Goal: Task Accomplishment & Management: Complete application form

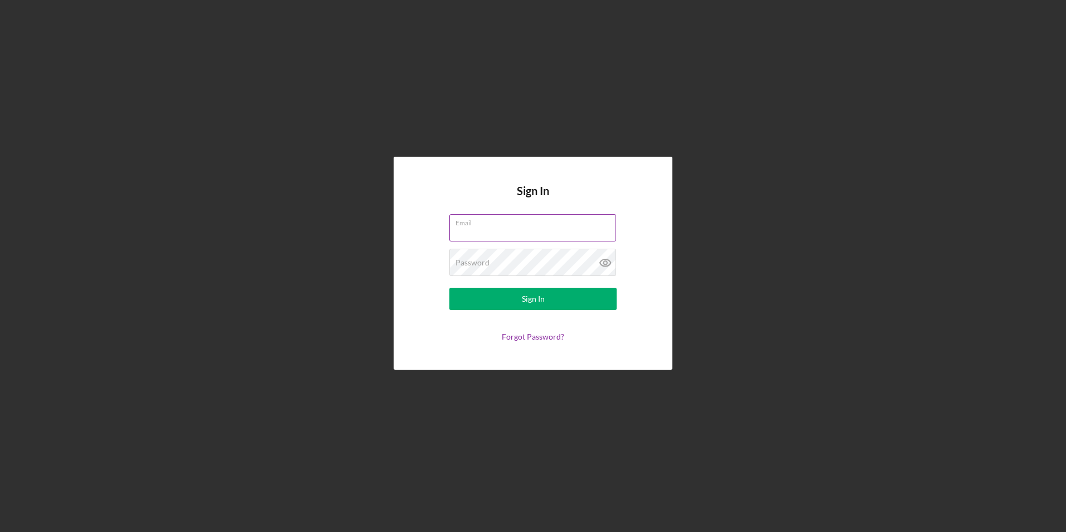
click at [497, 224] on div "Email" at bounding box center [532, 228] width 167 height 28
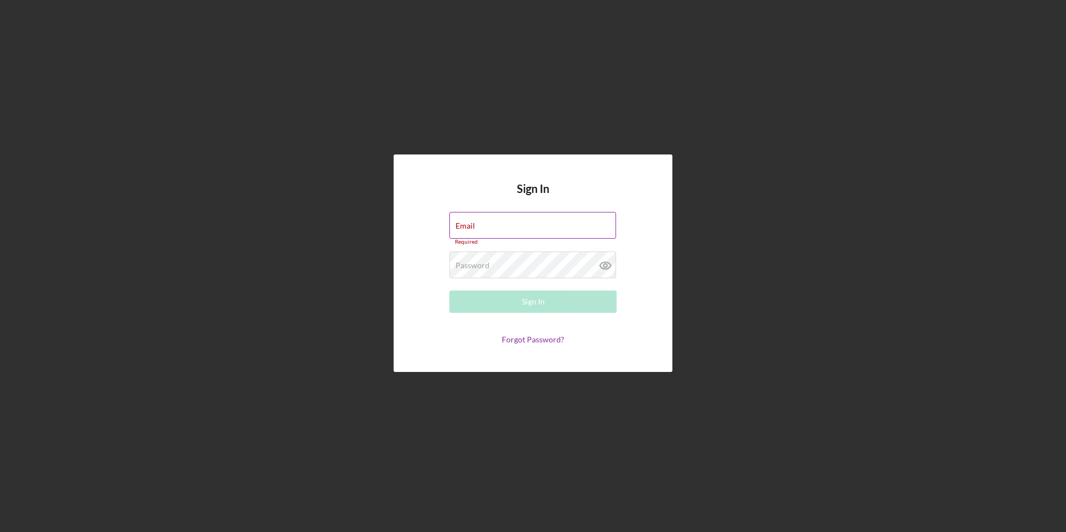
click at [497, 224] on div "Email Required" at bounding box center [532, 228] width 167 height 33
type input "[EMAIL_ADDRESS][DOMAIN_NAME]"
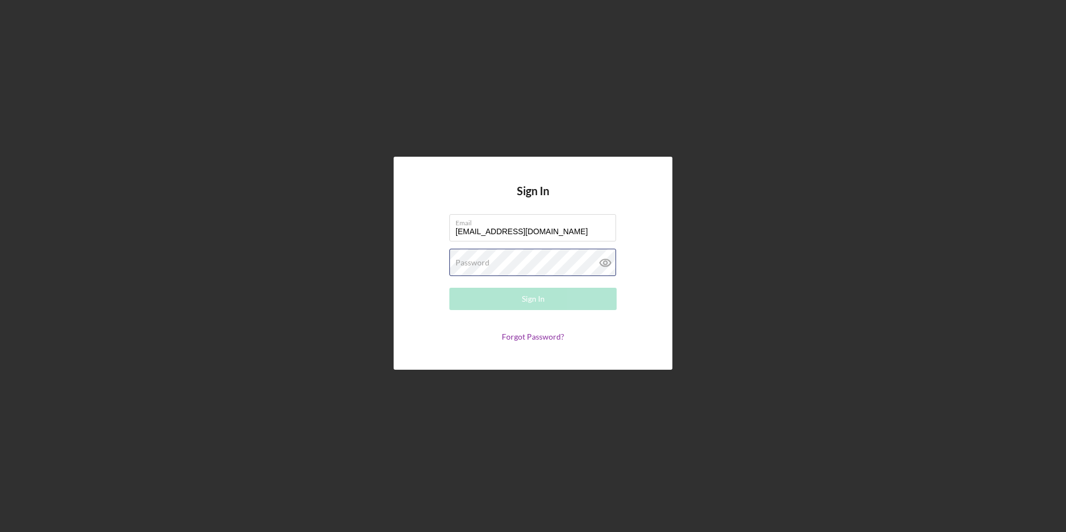
click at [507, 256] on div "Password Required" at bounding box center [532, 263] width 167 height 28
click at [449, 288] on button "Sign In" at bounding box center [532, 299] width 167 height 22
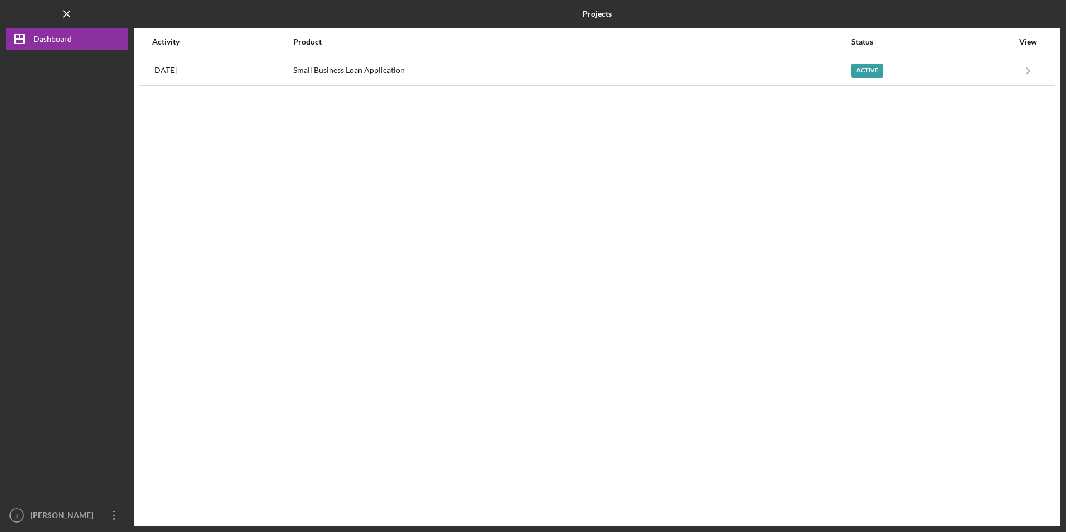
click at [0, 531] on nordpass-portal at bounding box center [0, 532] width 0 height 0
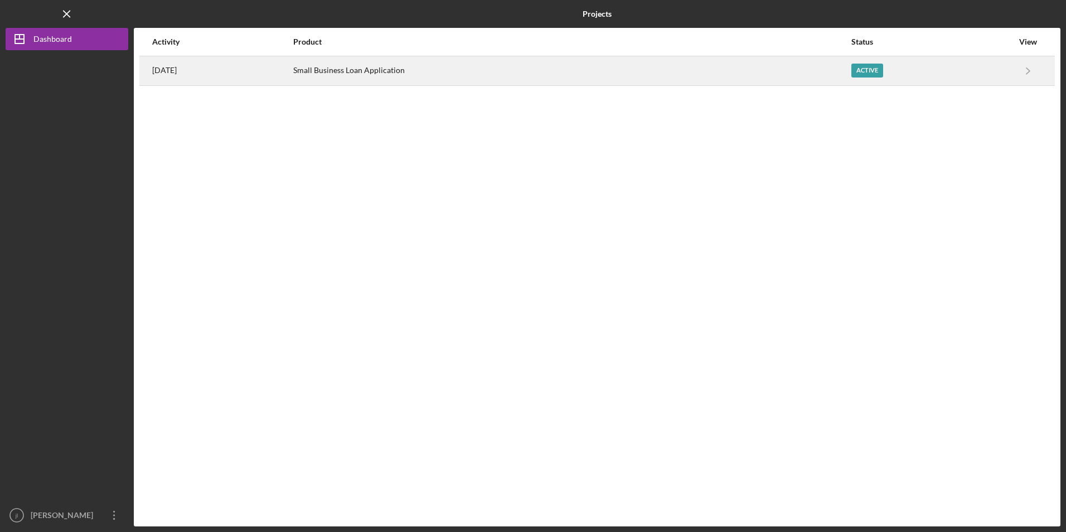
click at [602, 75] on div "Small Business Loan Application" at bounding box center [571, 71] width 557 height 28
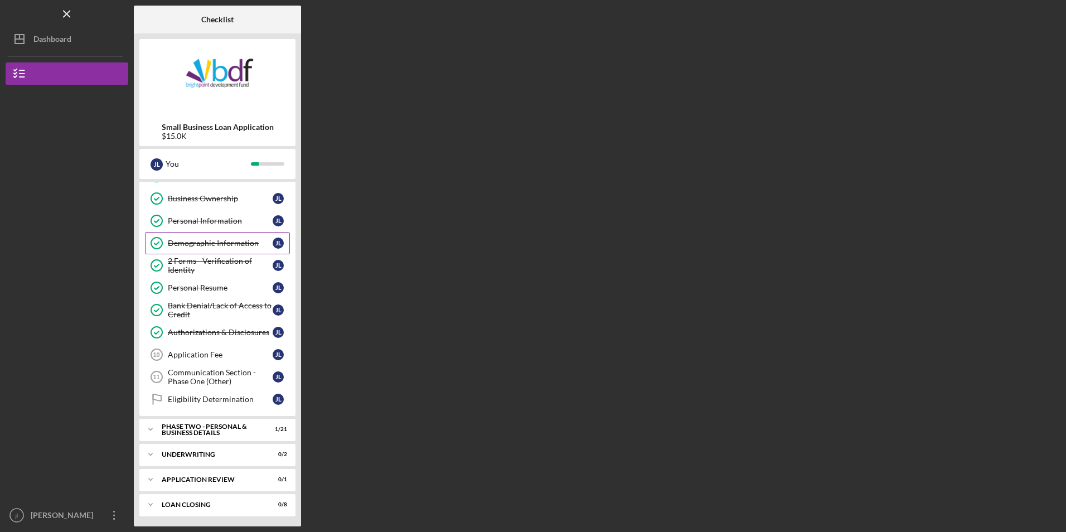
scroll to position [63, 0]
click at [241, 432] on div "PHASE TWO - PERSONAL & BUSINESS DETAILS" at bounding box center [222, 428] width 120 height 13
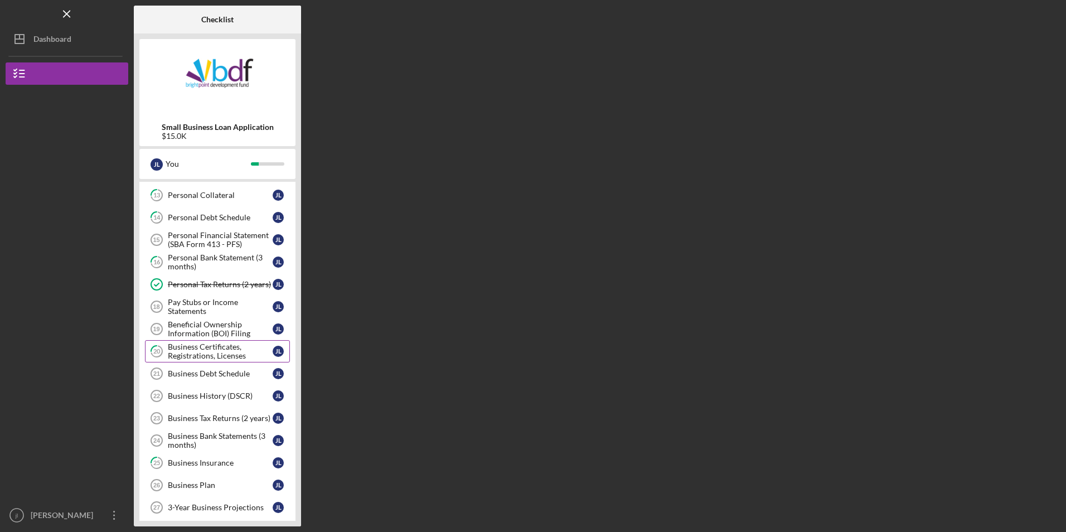
scroll to position [286, 0]
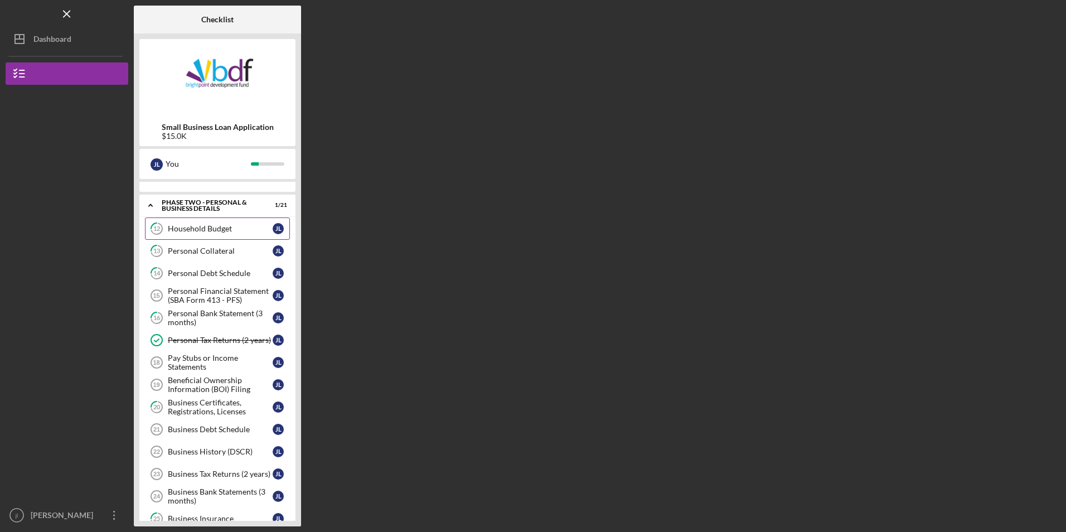
click at [229, 236] on link "12 Household Budget [PERSON_NAME]" at bounding box center [217, 228] width 145 height 22
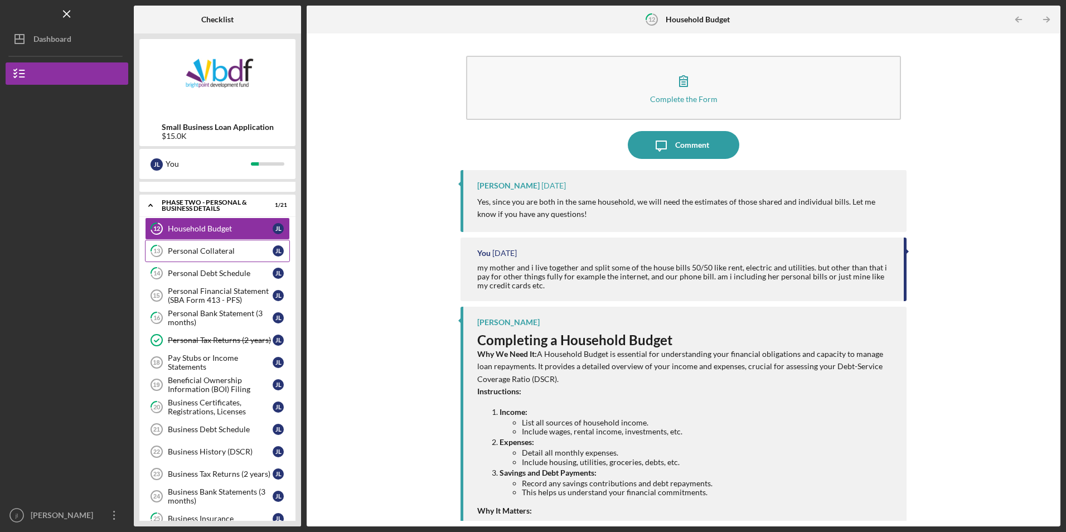
click at [225, 253] on div "Personal Collateral" at bounding box center [220, 250] width 105 height 9
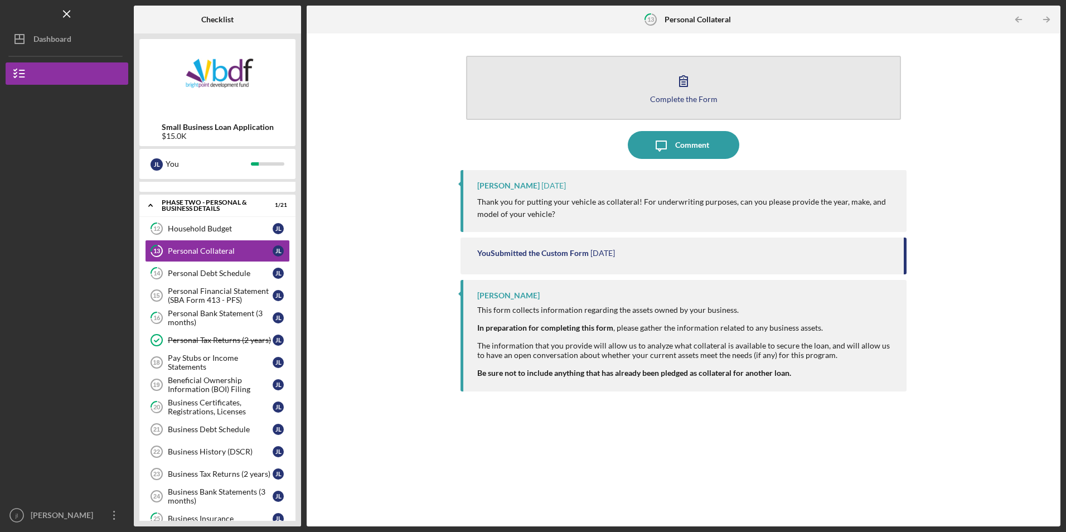
click at [655, 106] on button "Complete the Form Form" at bounding box center [683, 88] width 434 height 64
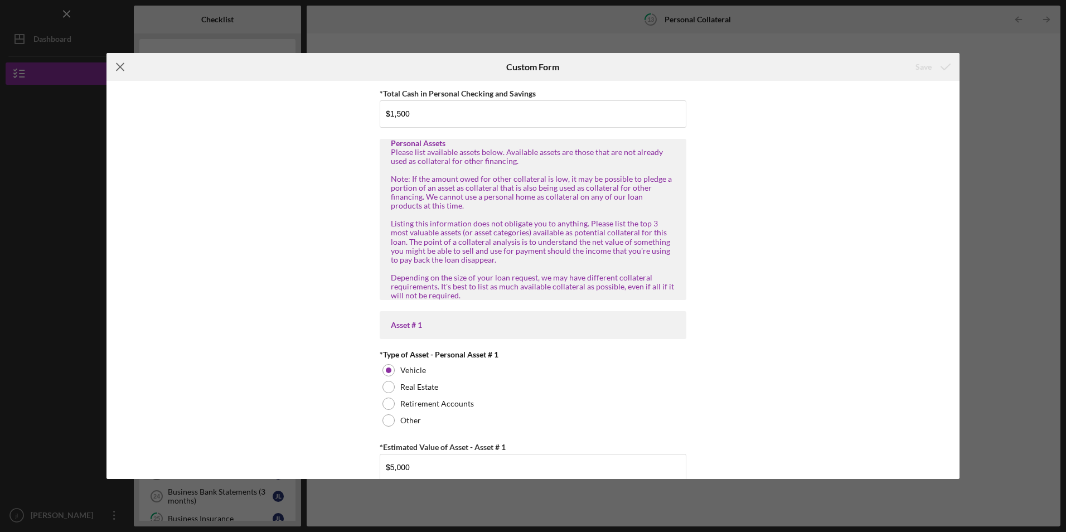
click at [118, 72] on icon "Icon/Menu Close" at bounding box center [120, 67] width 28 height 28
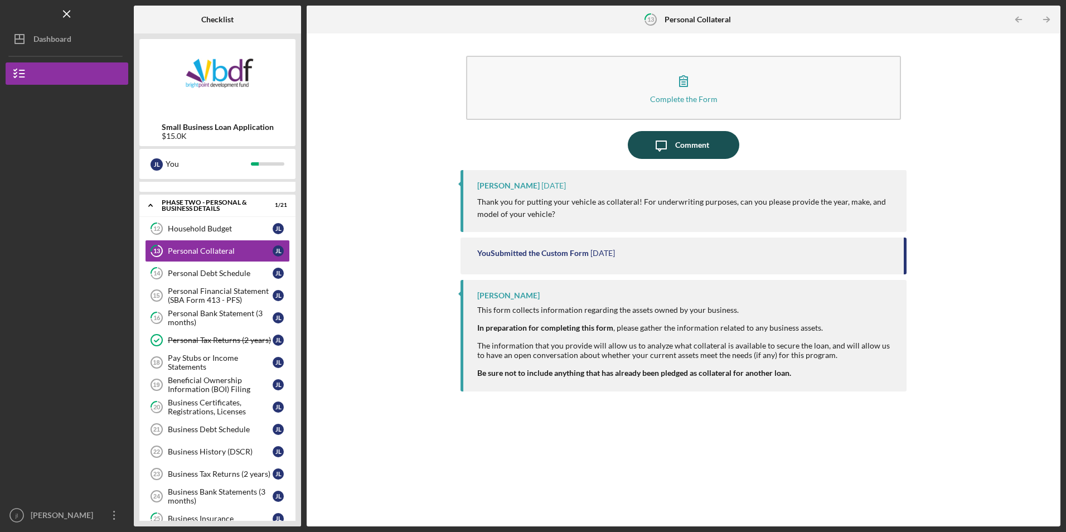
click at [664, 154] on icon "Icon/Message" at bounding box center [661, 145] width 28 height 28
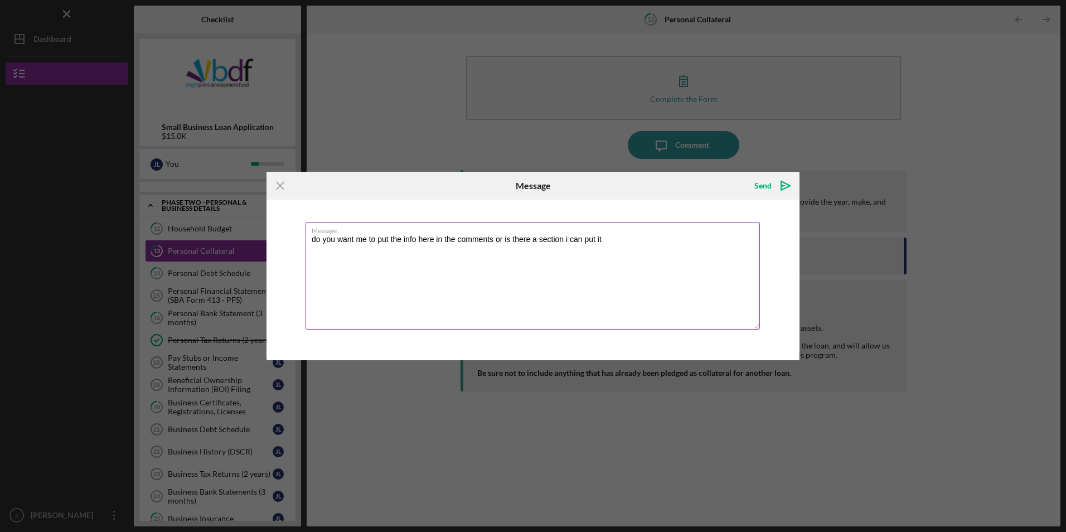
drag, startPoint x: 607, startPoint y: 240, endPoint x: 569, endPoint y: 247, distance: 39.2
click at [569, 247] on textarea "do you want me to put the info here in the comments or is there a section i can…" at bounding box center [532, 276] width 454 height 108
type textarea "do you want me to put the info here in the comments or is there a section i nee…"
click at [782, 187] on icon "Icon/icon-invite-send" at bounding box center [785, 186] width 28 height 28
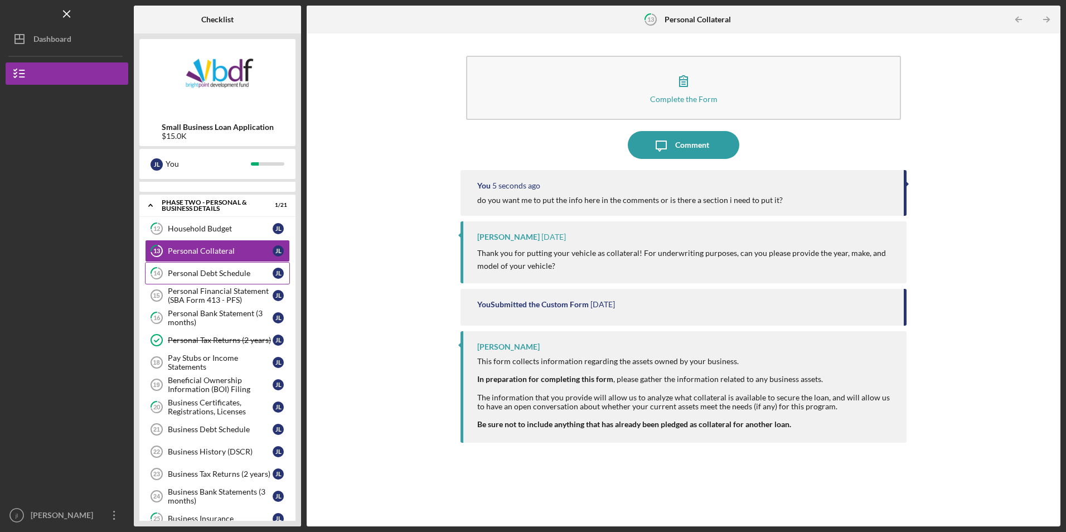
click at [224, 272] on div "Personal Debt Schedule" at bounding box center [220, 273] width 105 height 9
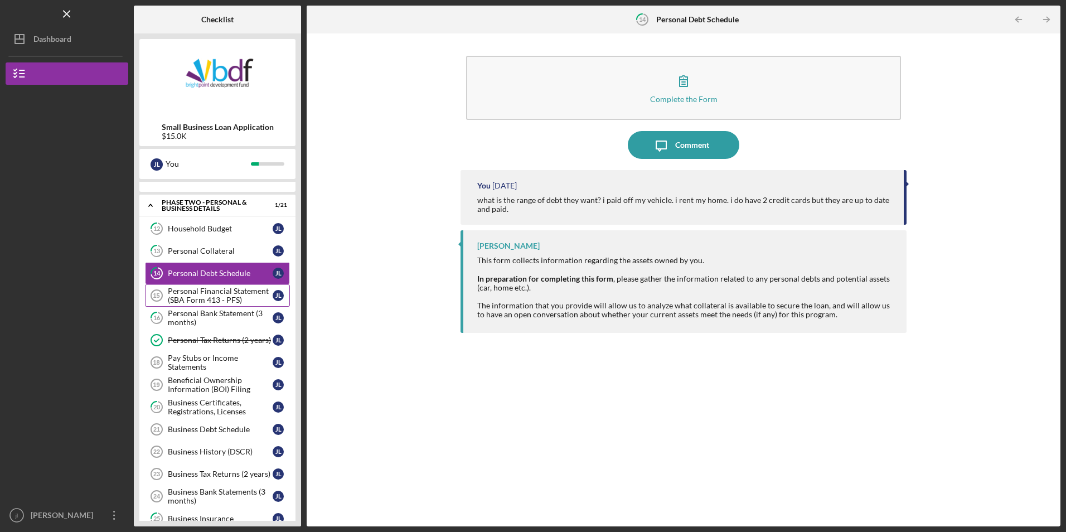
click at [229, 297] on div "Personal Financial Statement (SBA Form 413 - PFS)" at bounding box center [220, 295] width 105 height 18
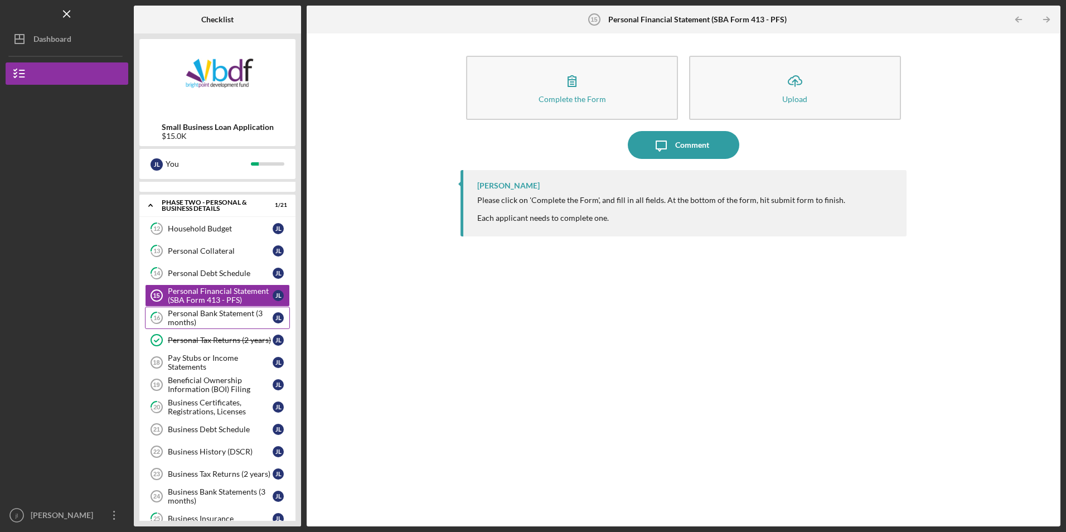
click at [229, 315] on div "Personal Bank Statement (3 months)" at bounding box center [220, 318] width 105 height 18
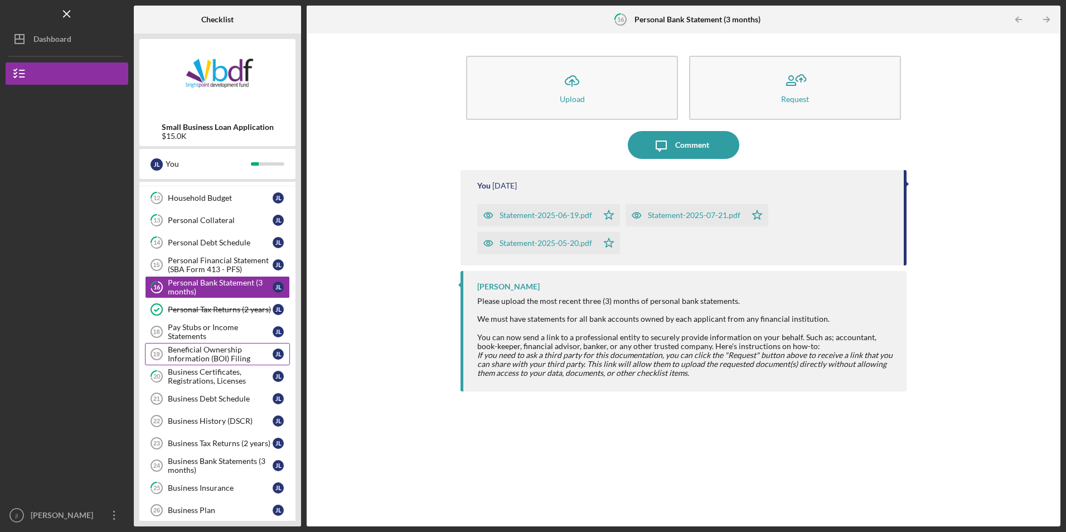
scroll to position [342, 0]
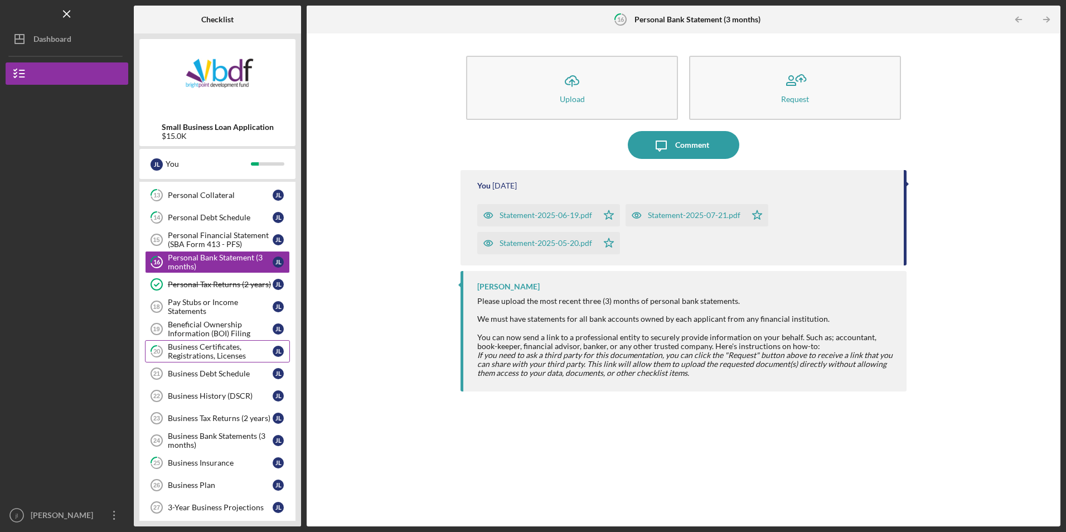
click at [218, 349] on div "Business Certificates, Registrations, Licenses" at bounding box center [220, 351] width 105 height 18
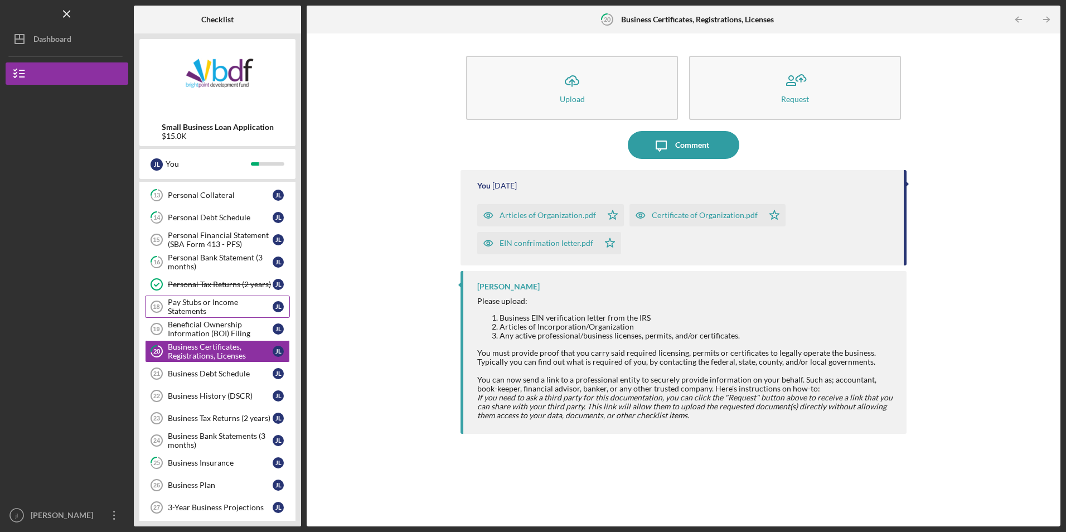
click at [223, 308] on div "Pay Stubs or Income Statements" at bounding box center [220, 307] width 105 height 18
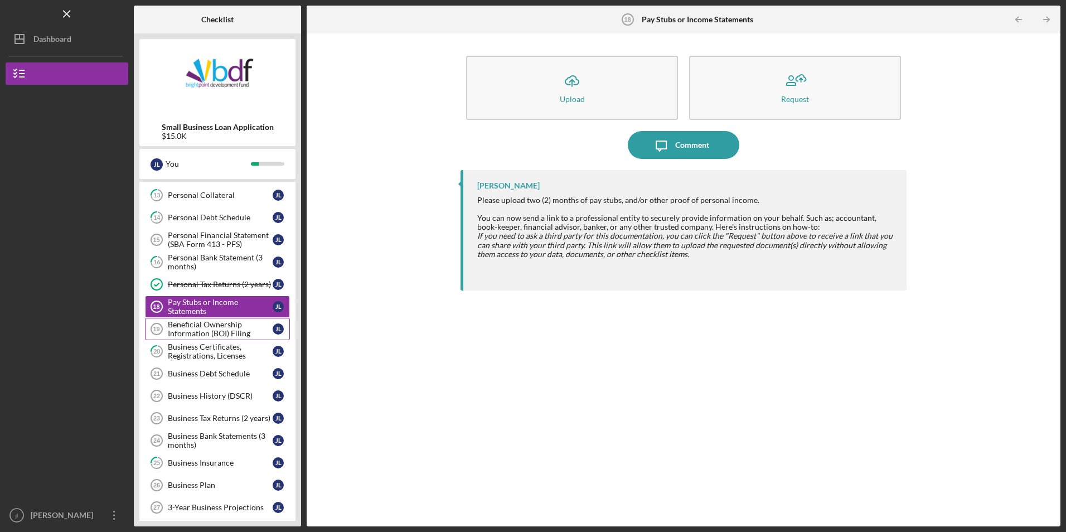
click at [224, 328] on div "Beneficial Ownership Information (BOI) Filing" at bounding box center [220, 329] width 105 height 18
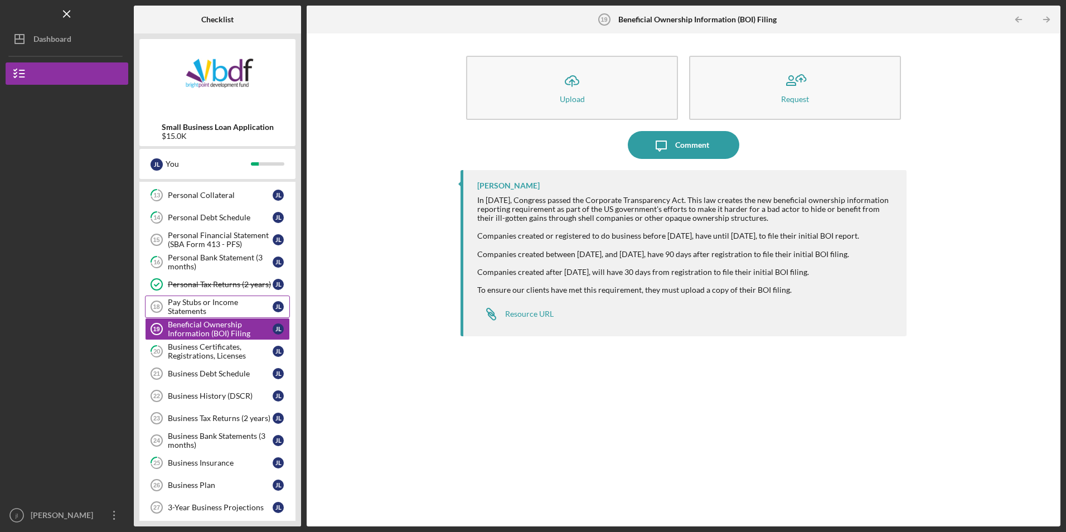
click at [230, 313] on div "Pay Stubs or Income Statements" at bounding box center [220, 307] width 105 height 18
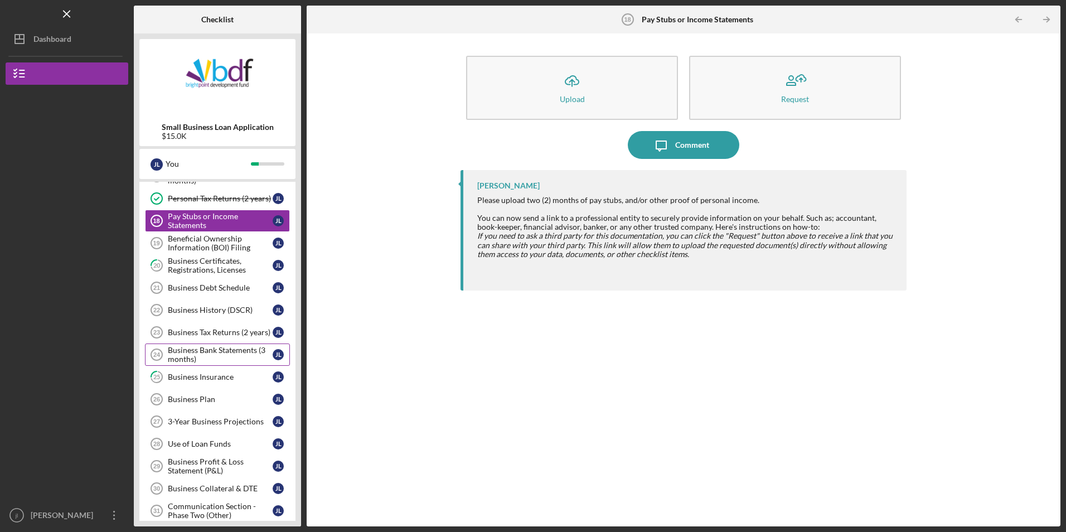
scroll to position [453, 0]
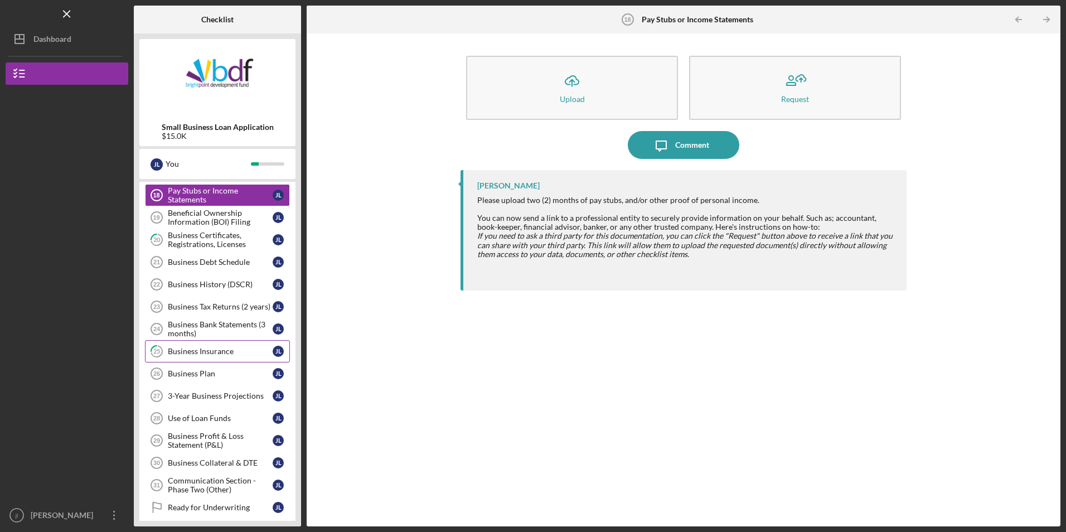
click at [225, 353] on div "Business Insurance" at bounding box center [220, 351] width 105 height 9
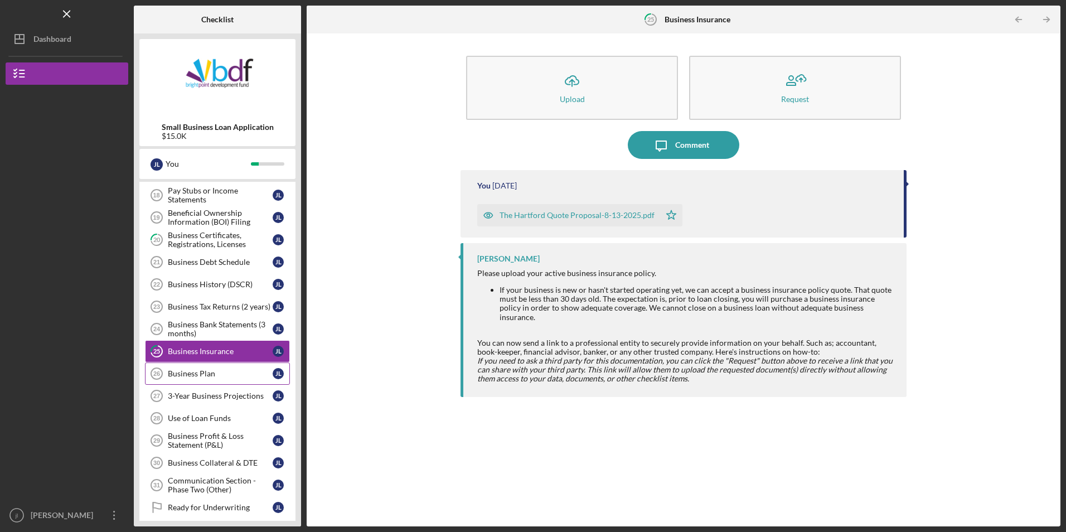
click at [221, 375] on div "Business Plan" at bounding box center [220, 373] width 105 height 9
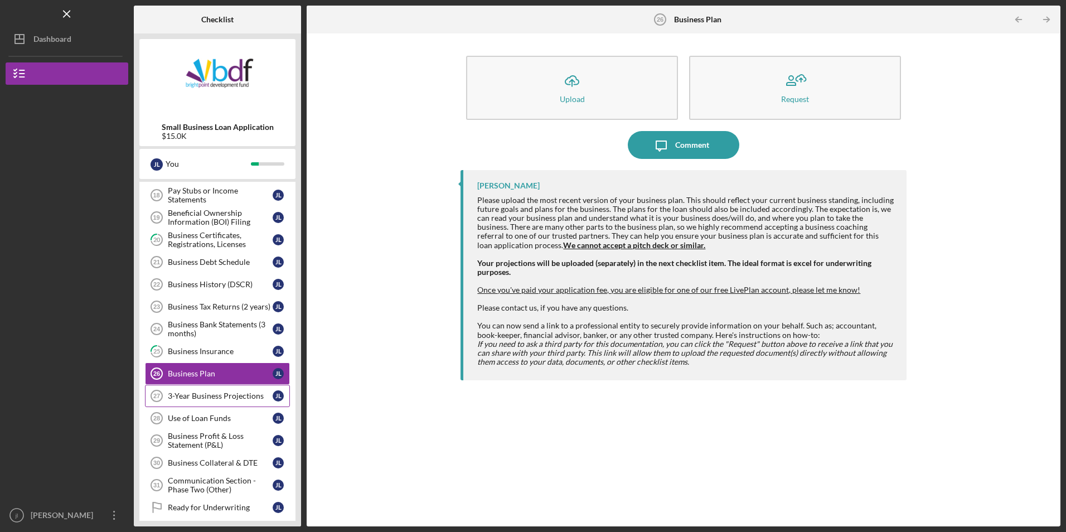
click at [231, 396] on div "3-Year Business Projections" at bounding box center [220, 395] width 105 height 9
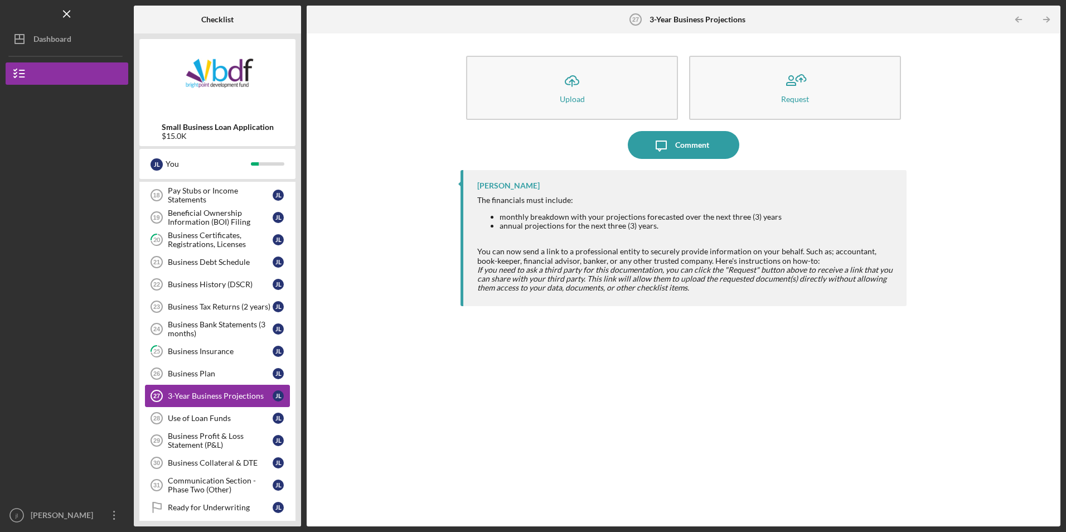
scroll to position [509, 0]
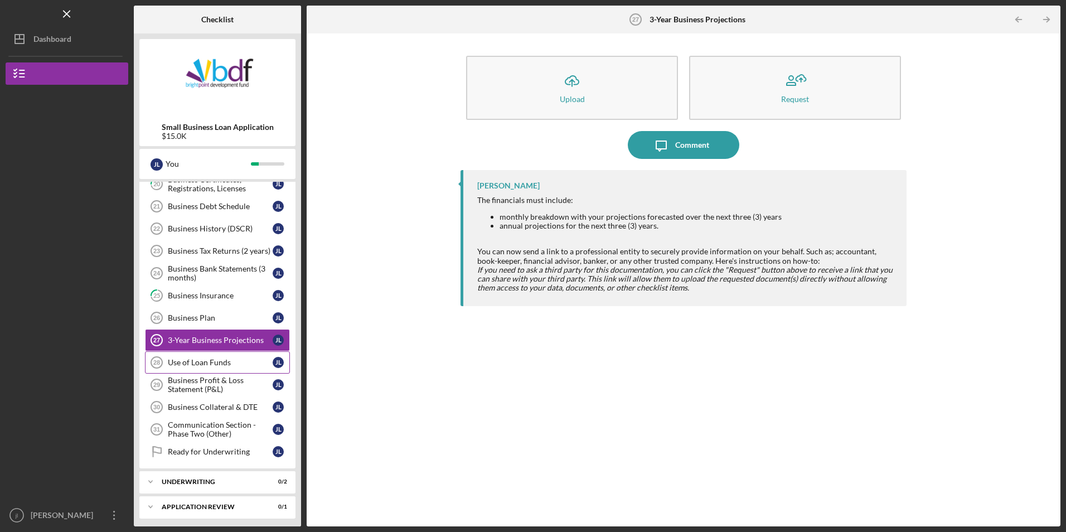
click at [218, 365] on div "Use of Loan Funds" at bounding box center [220, 362] width 105 height 9
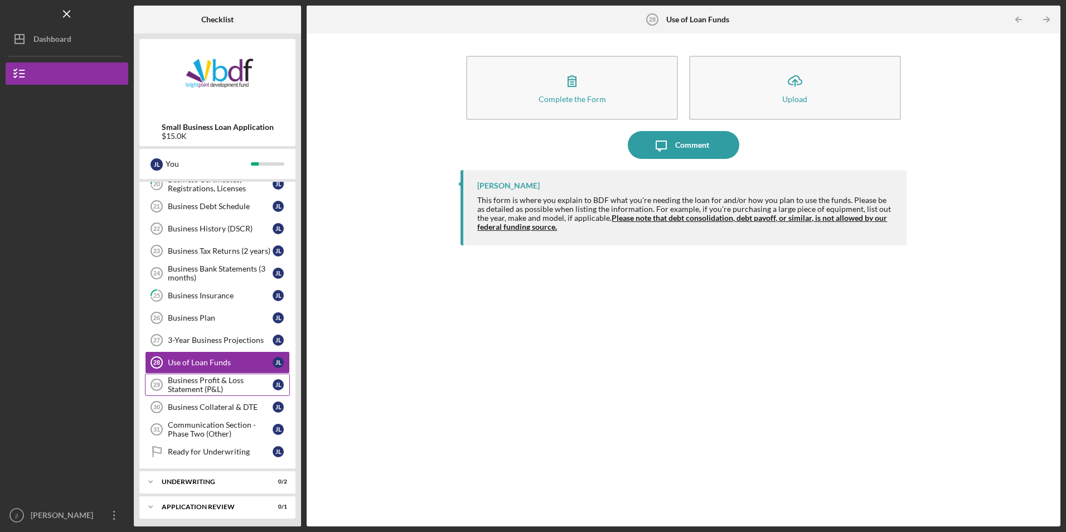
click at [218, 392] on div "Business Profit & Loss Statement (P&L)" at bounding box center [220, 385] width 105 height 18
